Goal: Transaction & Acquisition: Purchase product/service

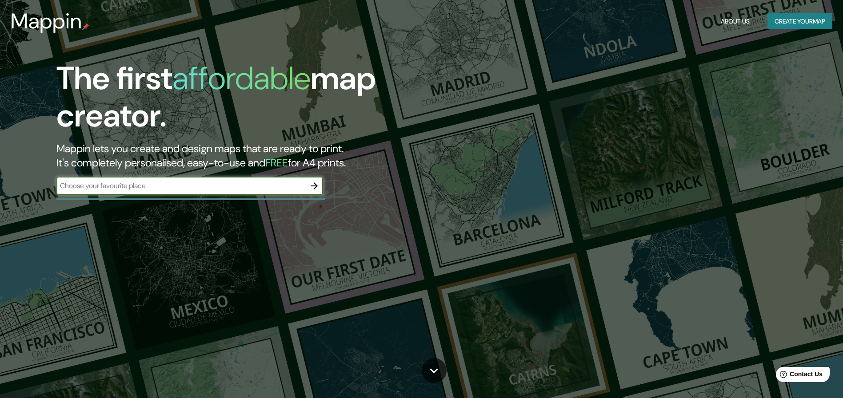
click at [255, 184] on input "text" at bounding box center [180, 186] width 249 height 10
type input "[GEOGRAPHIC_DATA]"
click at [319, 187] on icon "button" at bounding box center [314, 186] width 11 height 11
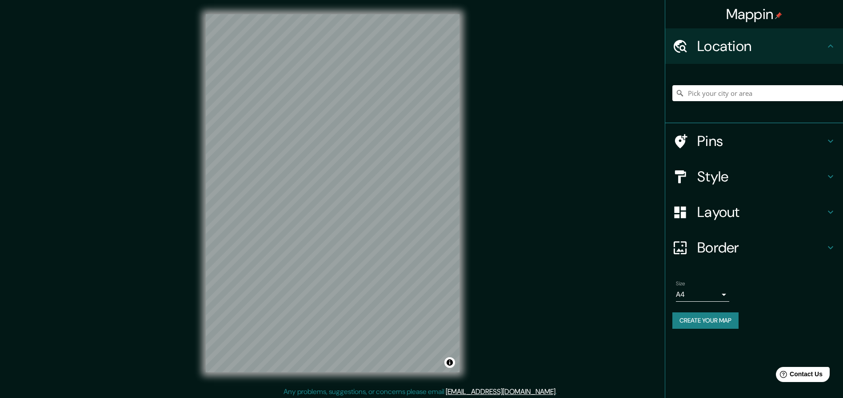
click at [729, 171] on h4 "Style" at bounding box center [761, 177] width 128 height 18
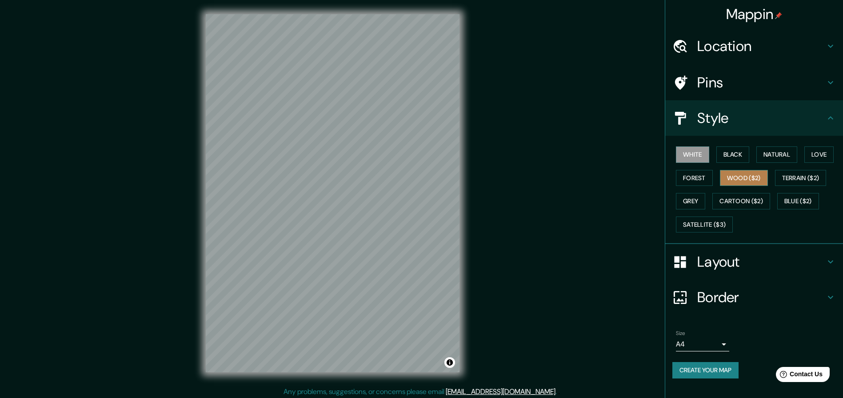
click at [730, 181] on button "Wood ($2)" at bounding box center [744, 178] width 48 height 16
click at [703, 166] on div "White Black Natural Love Forest Wood ($2) Terrain ($2) Grey Cartoon ($2) Blue (…" at bounding box center [757, 189] width 171 height 93
click at [692, 156] on button "White" at bounding box center [692, 155] width 33 height 16
click at [727, 152] on button "Black" at bounding box center [732, 155] width 33 height 16
click at [685, 158] on button "White" at bounding box center [692, 155] width 33 height 16
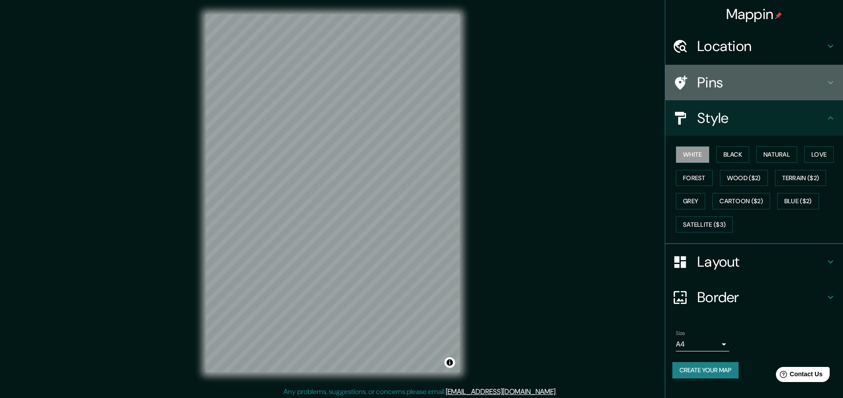
click at [735, 88] on h4 "Pins" at bounding box center [761, 83] width 128 height 18
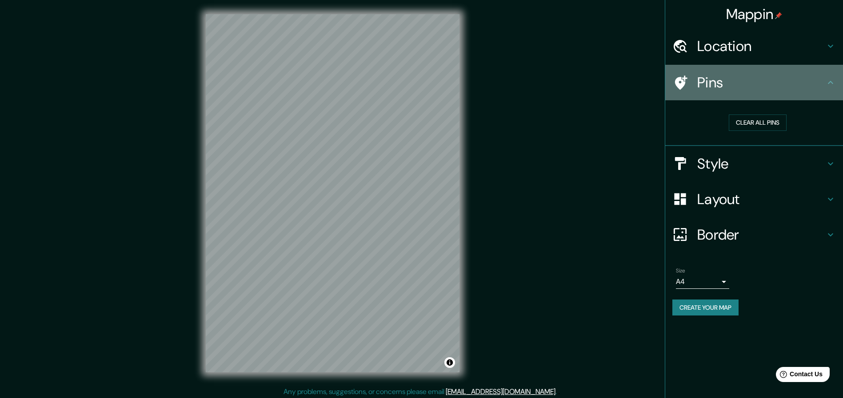
click at [750, 84] on h4 "Pins" at bounding box center [761, 83] width 128 height 18
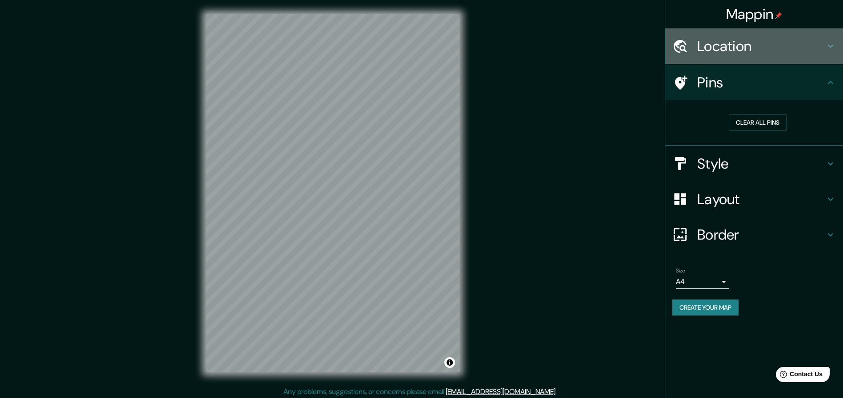
drag, startPoint x: 740, startPoint y: 56, endPoint x: 742, endPoint y: 62, distance: 7.0
click at [742, 62] on div "Location" at bounding box center [754, 46] width 178 height 36
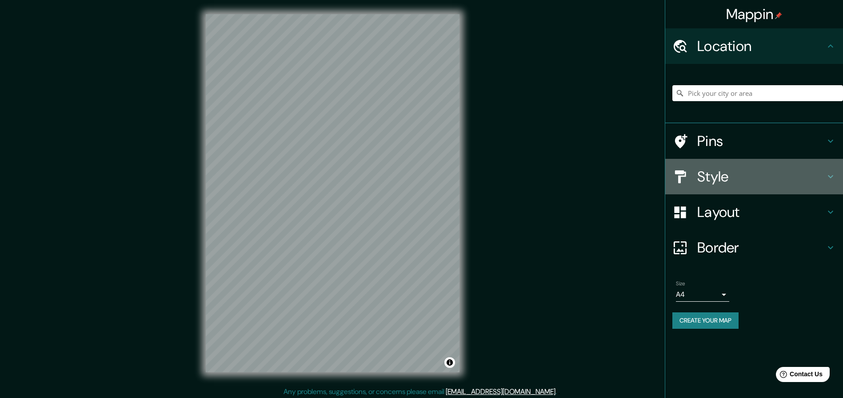
click at [737, 184] on h4 "Style" at bounding box center [761, 177] width 128 height 18
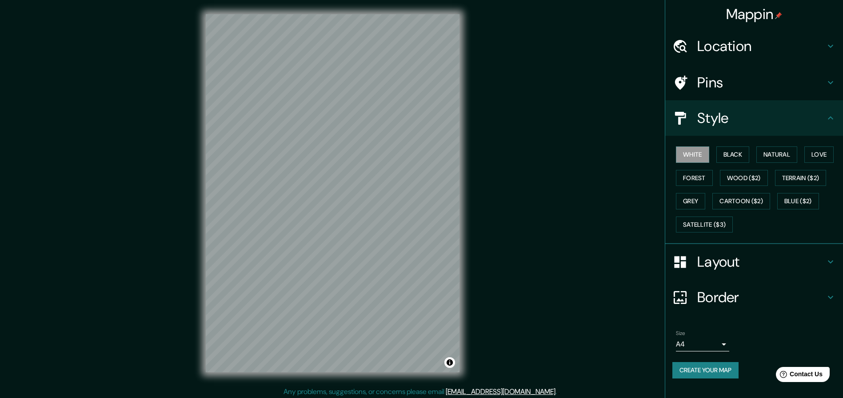
click at [729, 263] on h4 "Layout" at bounding box center [761, 262] width 128 height 18
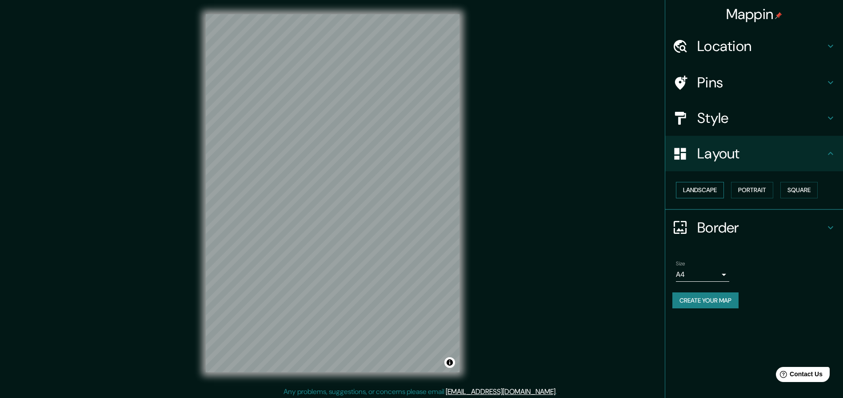
click at [708, 195] on button "Landscape" at bounding box center [700, 190] width 48 height 16
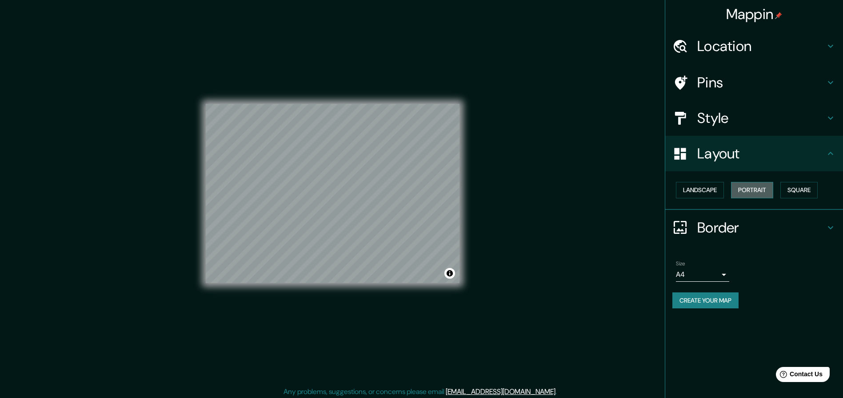
click at [742, 187] on button "Portrait" at bounding box center [752, 190] width 42 height 16
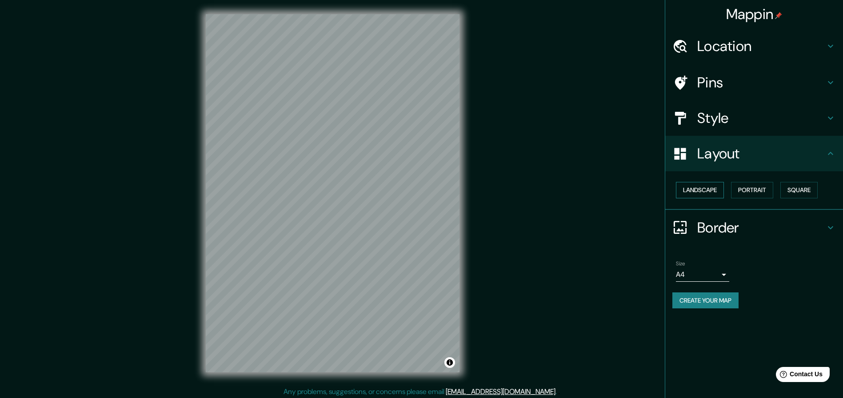
click at [693, 192] on button "Landscape" at bounding box center [700, 190] width 48 height 16
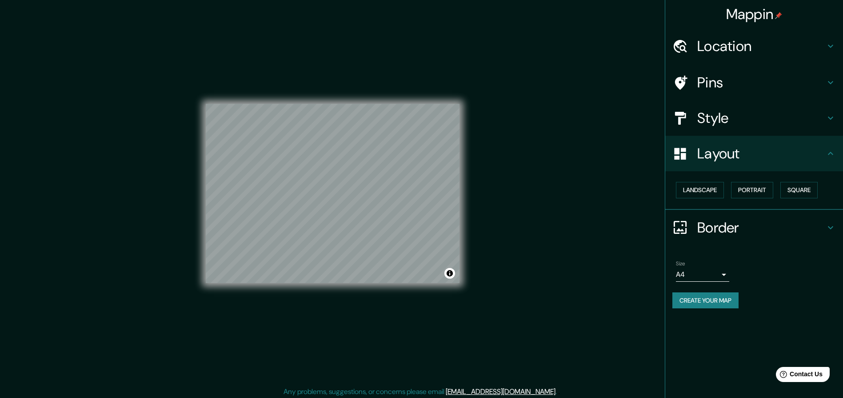
click at [365, 100] on div "© Mapbox © OpenStreetMap Improve this map" at bounding box center [333, 193] width 254 height 359
click at [790, 187] on button "Square" at bounding box center [798, 190] width 37 height 16
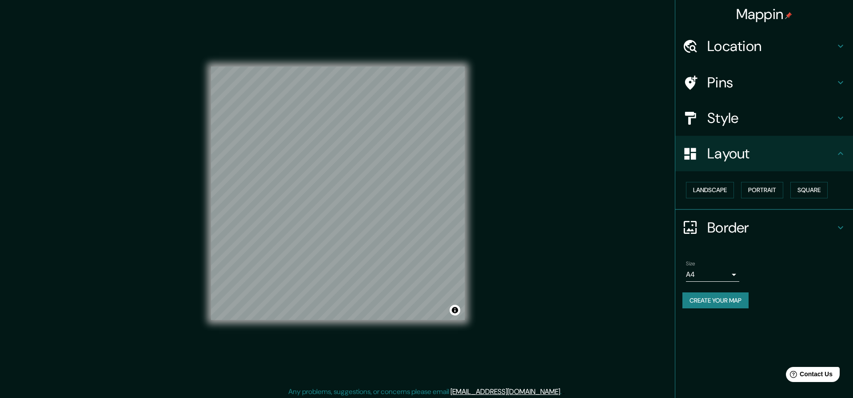
click at [703, 279] on body "Mappin Location Pins Style Layout Landscape Portrait Square Border Choose a bor…" at bounding box center [426, 199] width 853 height 398
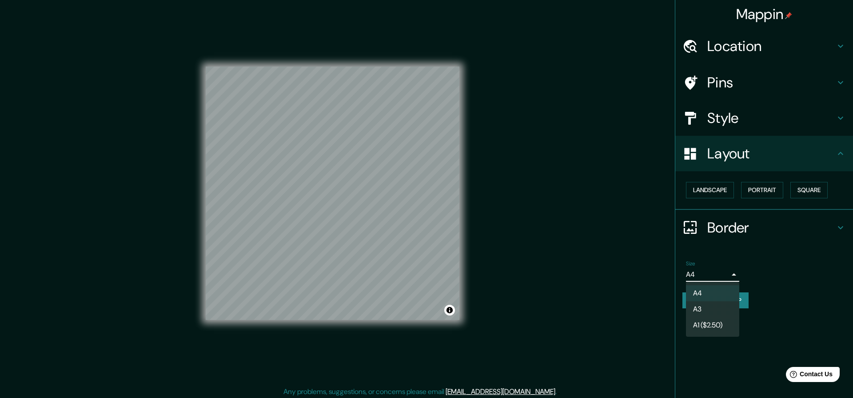
click at [718, 275] on div at bounding box center [426, 199] width 853 height 398
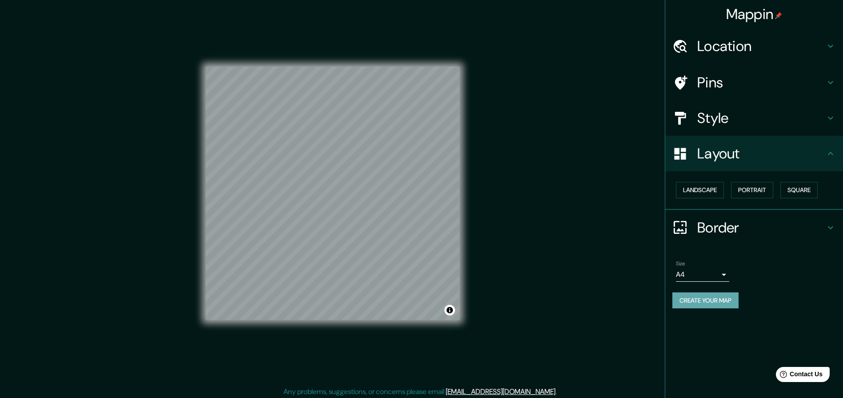
click at [696, 304] on button "Create your map" at bounding box center [705, 301] width 66 height 16
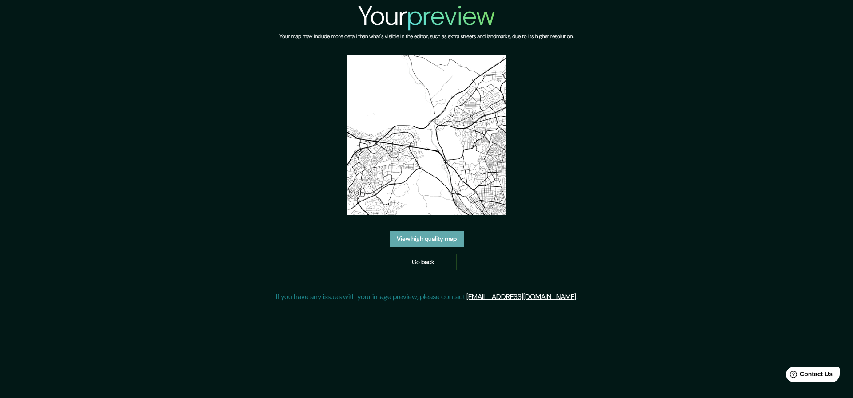
click at [454, 243] on link "View high quality map" at bounding box center [427, 239] width 74 height 16
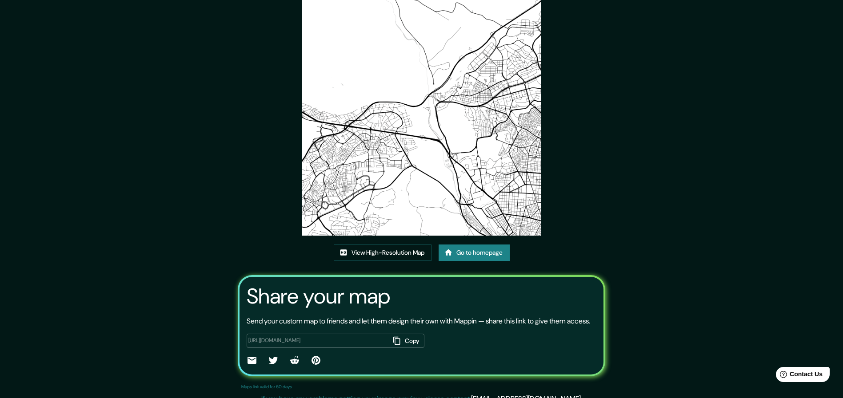
scroll to position [63, 0]
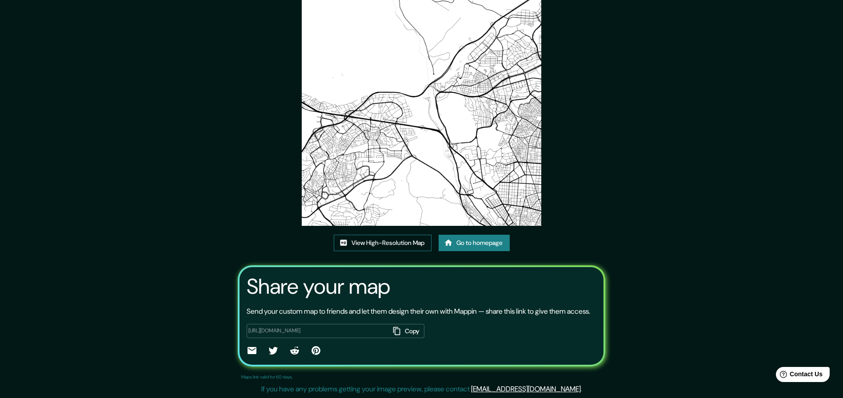
click at [378, 235] on link "View High-Resolution Map" at bounding box center [383, 243] width 98 height 16
click at [482, 235] on link "Go to homepage" at bounding box center [473, 243] width 71 height 16
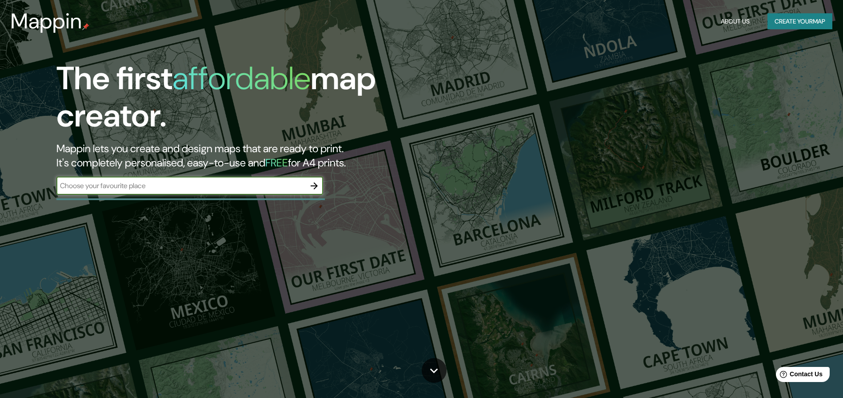
click at [177, 181] on input "text" at bounding box center [180, 186] width 249 height 10
type input "[GEOGRAPHIC_DATA]"
click at [315, 184] on icon "button" at bounding box center [314, 186] width 11 height 11
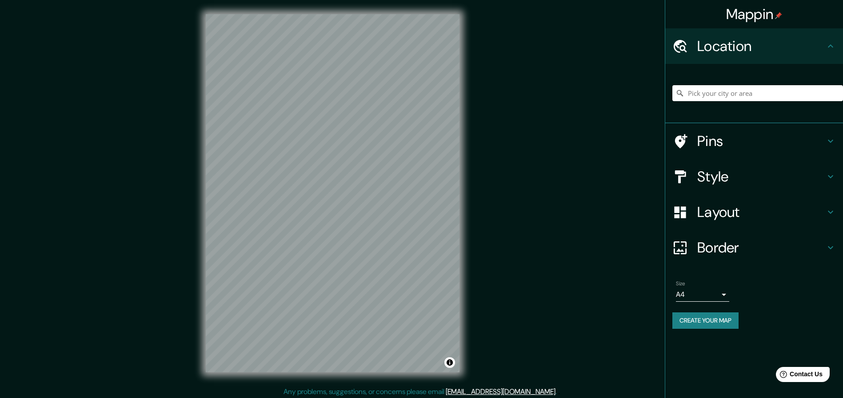
click at [702, 292] on body "Mappin Location Pins Style Layout Border Choose a border. Hint : you can make l…" at bounding box center [421, 199] width 843 height 398
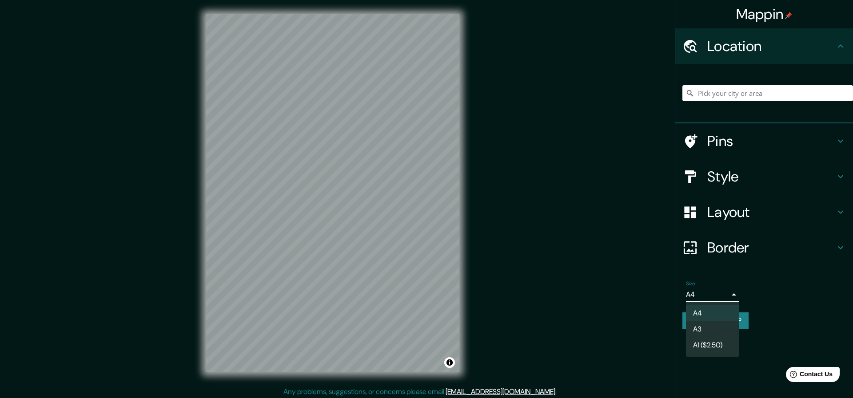
click at [718, 284] on div at bounding box center [426, 199] width 853 height 398
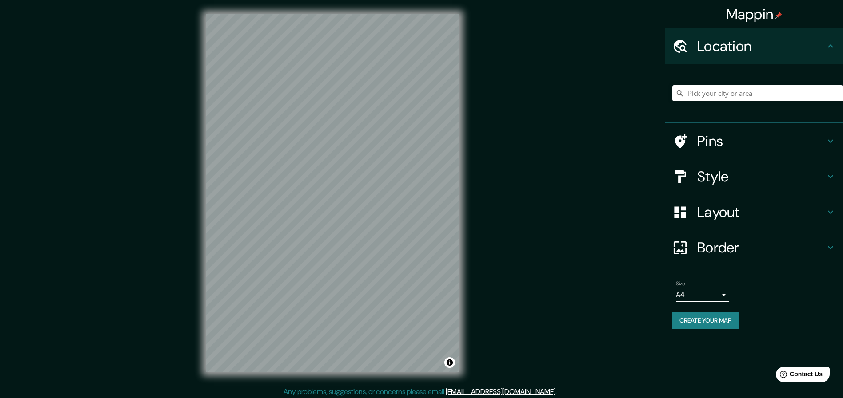
click at [562, 247] on div "Mappin Location Pins Style Layout Border Choose a border. Hint : you can make l…" at bounding box center [421, 200] width 843 height 401
click at [703, 313] on button "Create your map" at bounding box center [705, 321] width 66 height 16
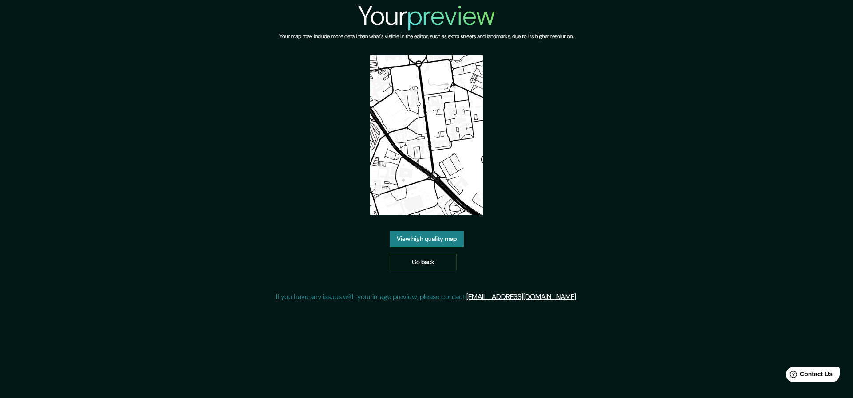
click at [426, 242] on link "View high quality map" at bounding box center [427, 239] width 74 height 16
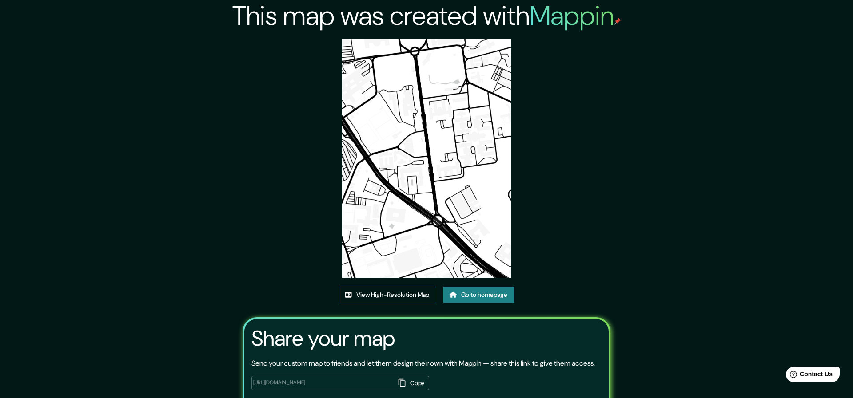
click at [370, 287] on link "View High-Resolution Map" at bounding box center [388, 295] width 98 height 16
